Goal: Information Seeking & Learning: Learn about a topic

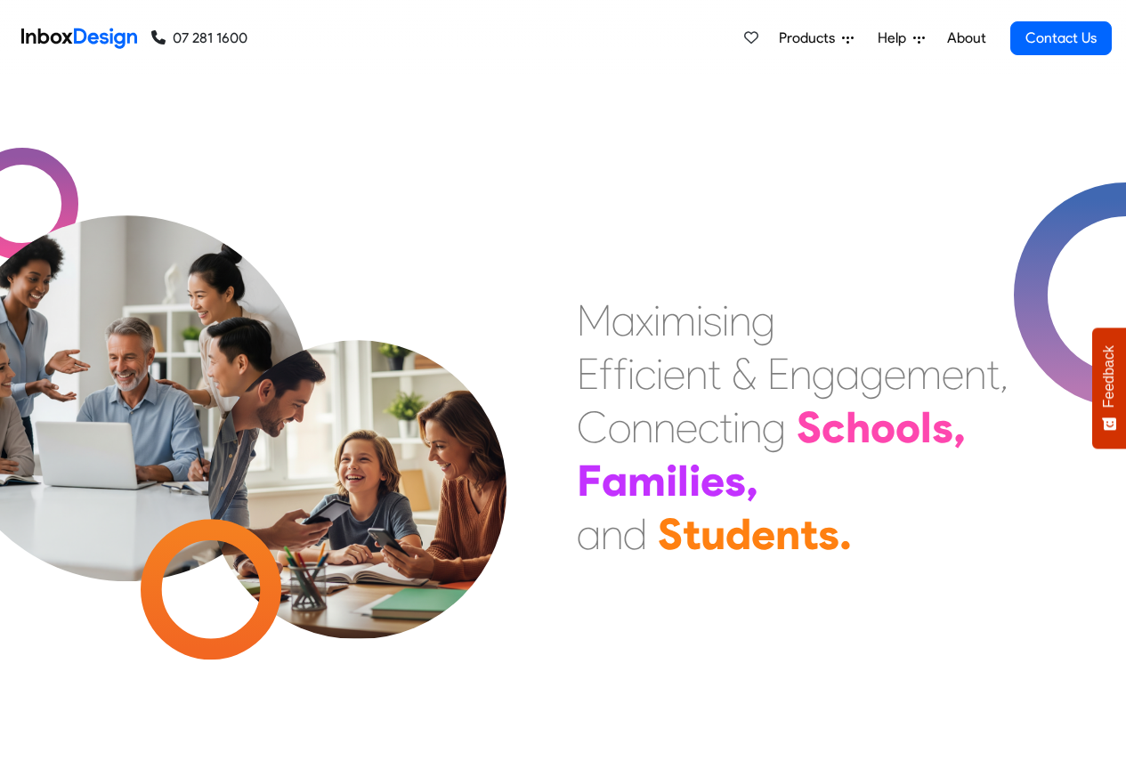
click at [812, 38] on span "Products" at bounding box center [810, 38] width 63 height 21
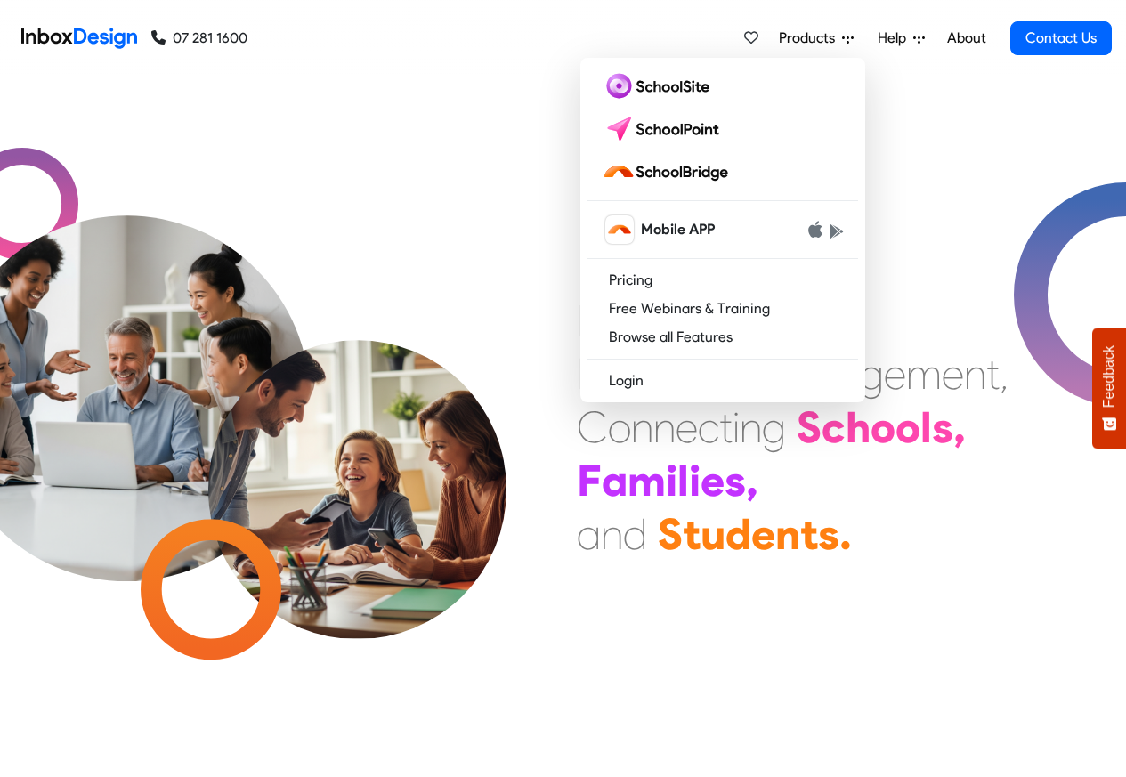
click at [965, 38] on link "About" at bounding box center [965, 38] width 49 height 36
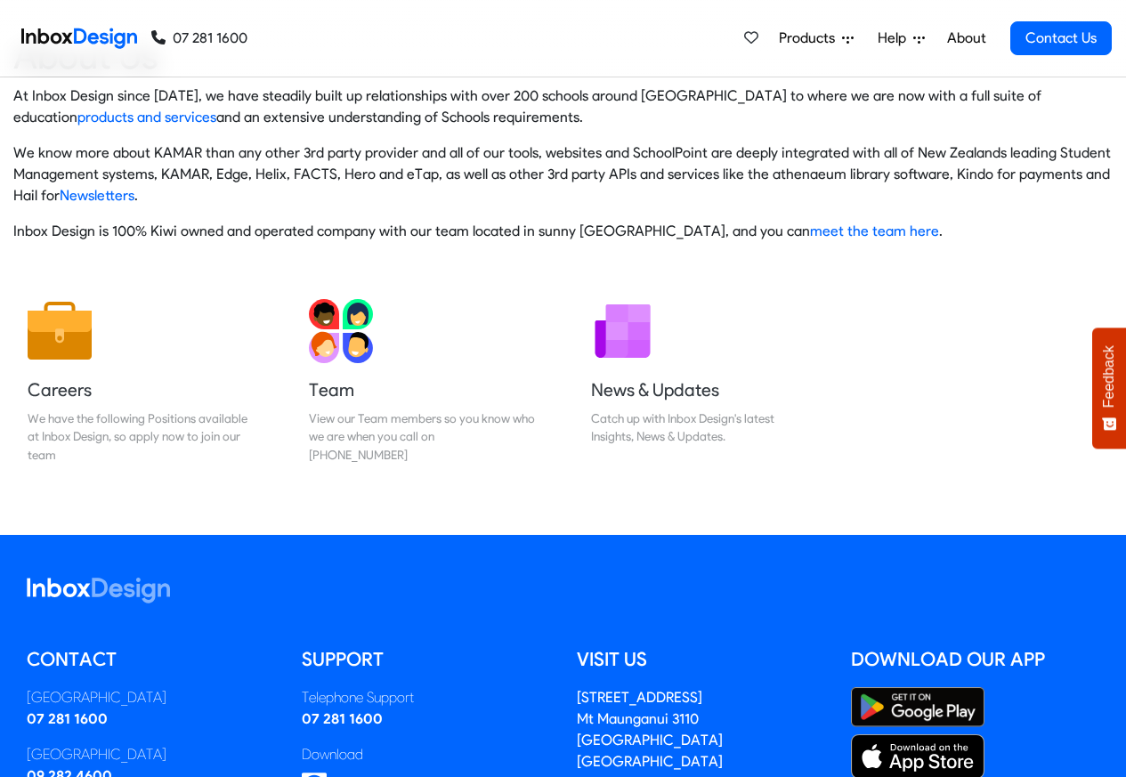
scroll to position [295, 0]
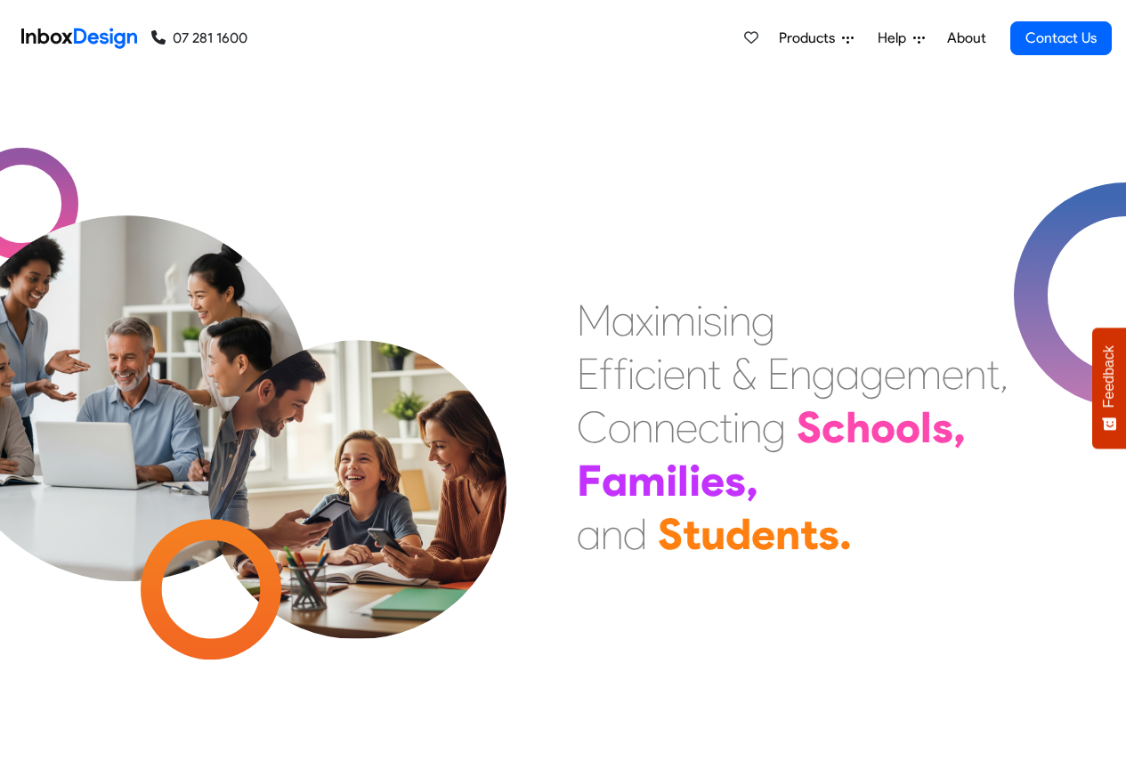
click at [965, 38] on link "About" at bounding box center [965, 38] width 49 height 36
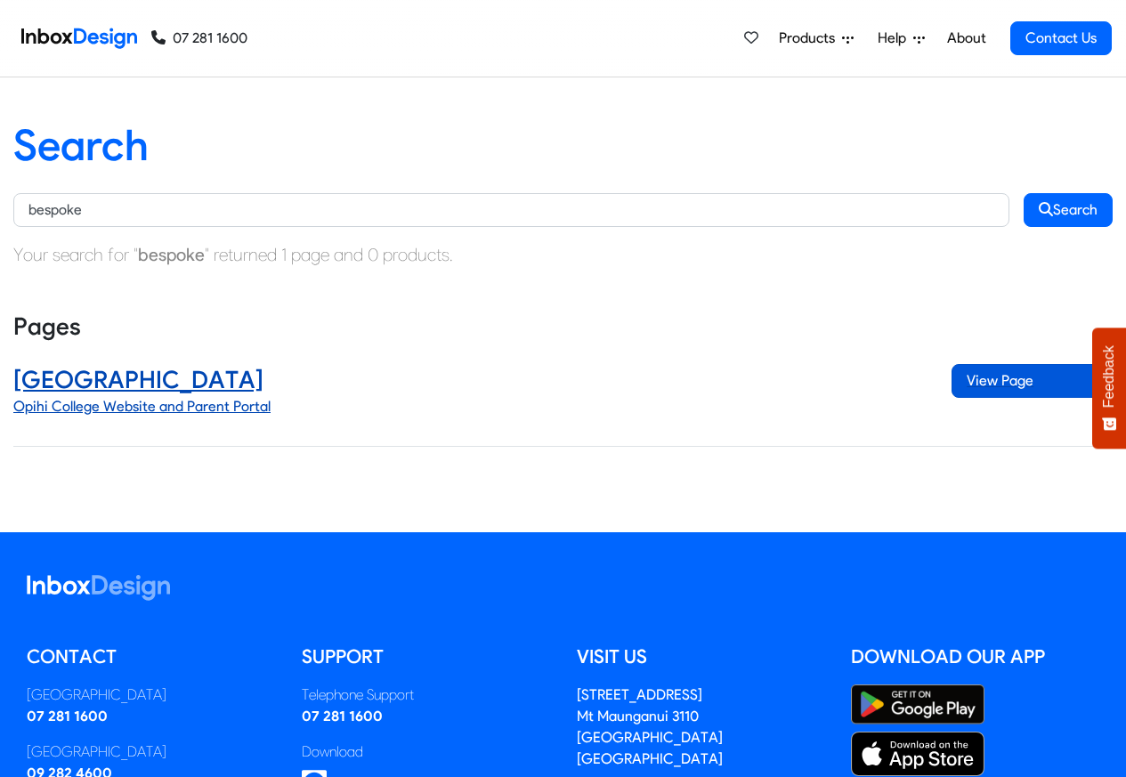
click at [998, 382] on span "View Page" at bounding box center [1031, 381] width 161 height 34
